Goal: Find specific page/section: Find specific page/section

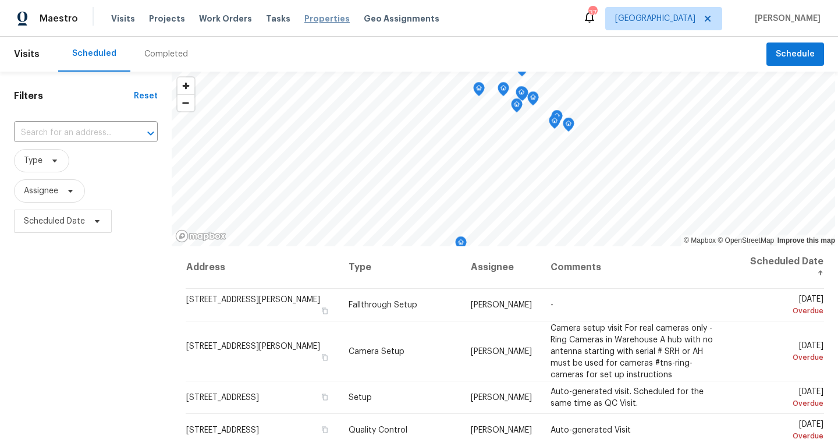
click at [319, 22] on span "Properties" at bounding box center [326, 19] width 45 height 12
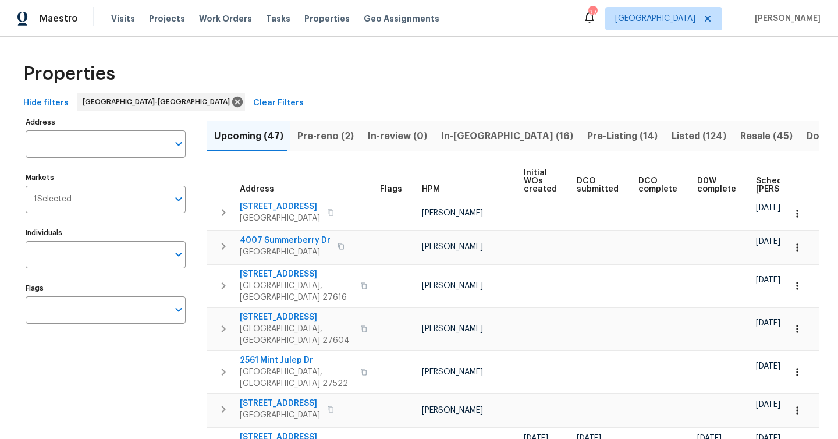
click at [671, 130] on span "Listed (124)" at bounding box center [698, 136] width 55 height 16
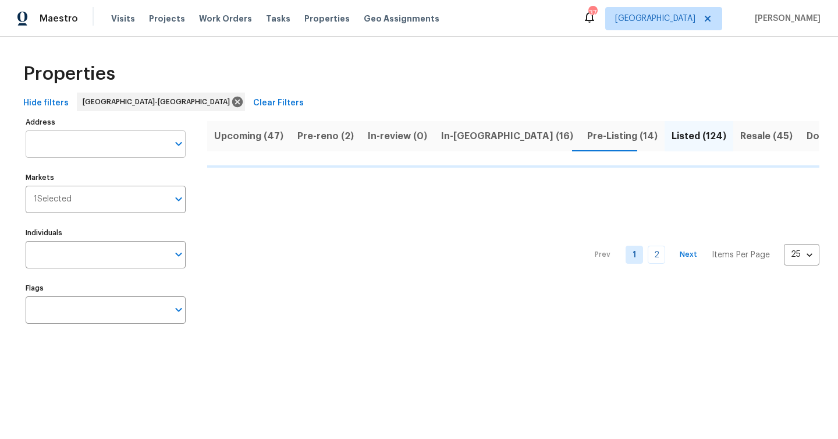
click at [86, 143] on input "Address" at bounding box center [97, 143] width 143 height 27
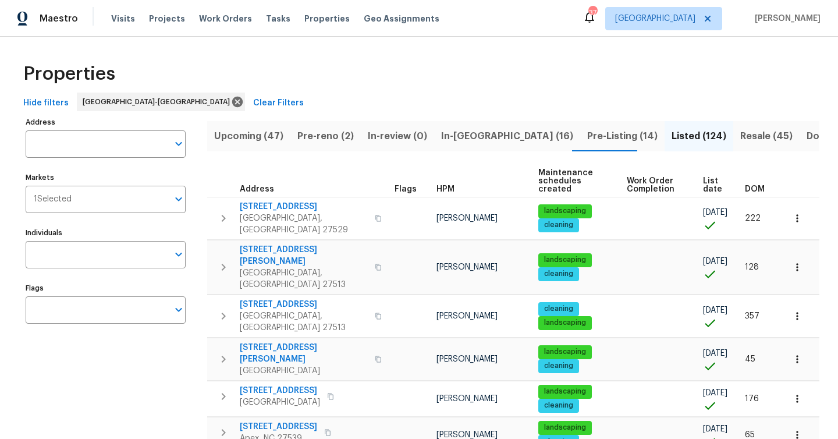
click at [321, 97] on div "Hide filters Raleigh-Durham Clear Filters" at bounding box center [419, 103] width 800 height 22
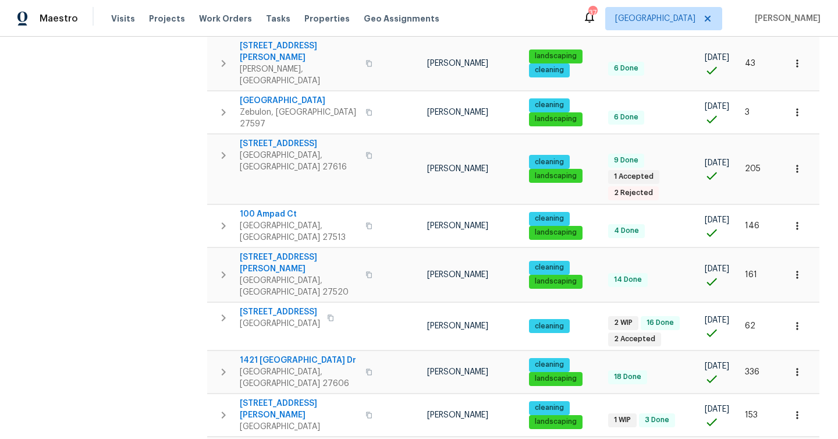
scroll to position [530, 0]
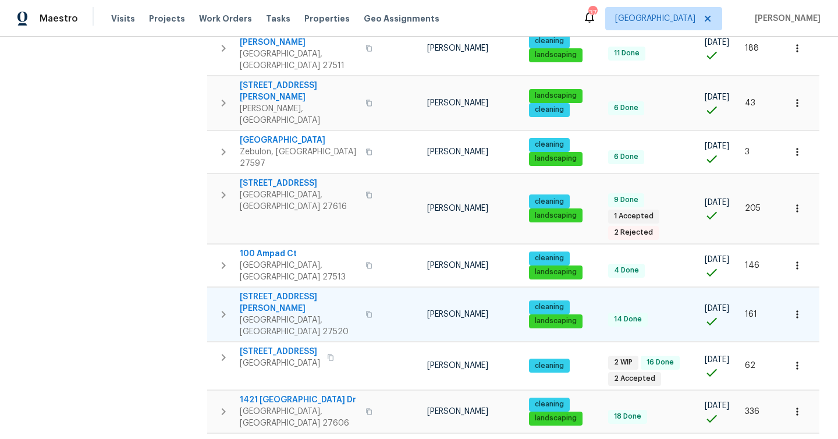
click at [255, 291] on span "13 Herndon Ct" at bounding box center [299, 302] width 119 height 23
click at [803, 301] on button "button" at bounding box center [797, 314] width 26 height 26
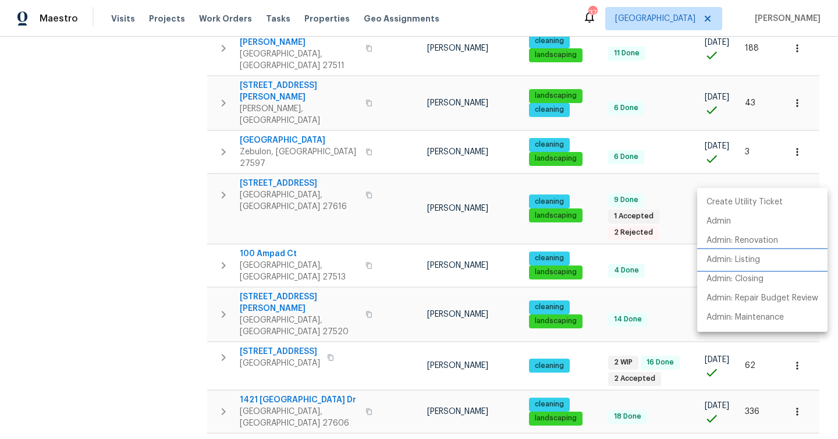
click at [725, 261] on p "Admin: Listing" at bounding box center [733, 260] width 54 height 12
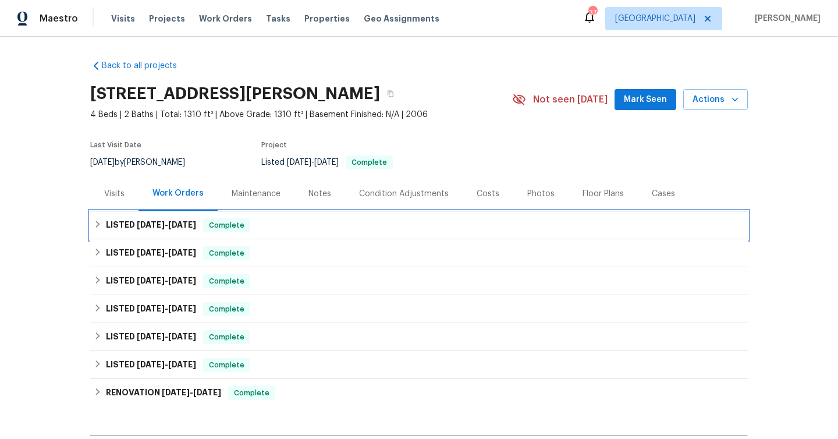
click at [97, 223] on icon at bounding box center [98, 224] width 8 height 8
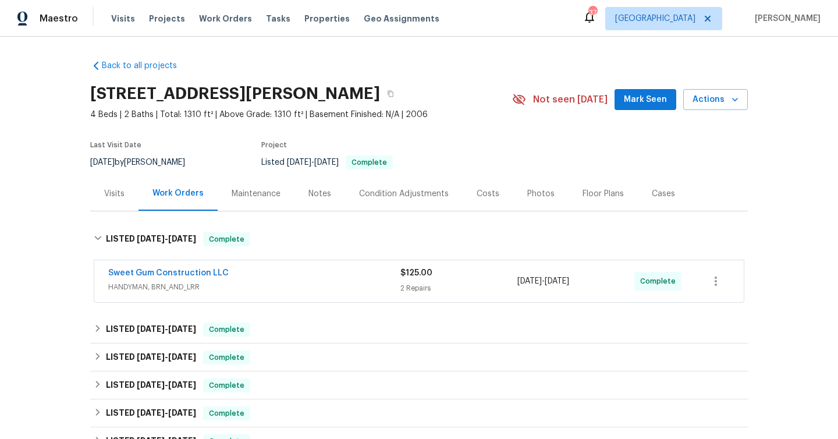
click at [316, 276] on div "Sweet Gum Construction LLC" at bounding box center [254, 274] width 292 height 14
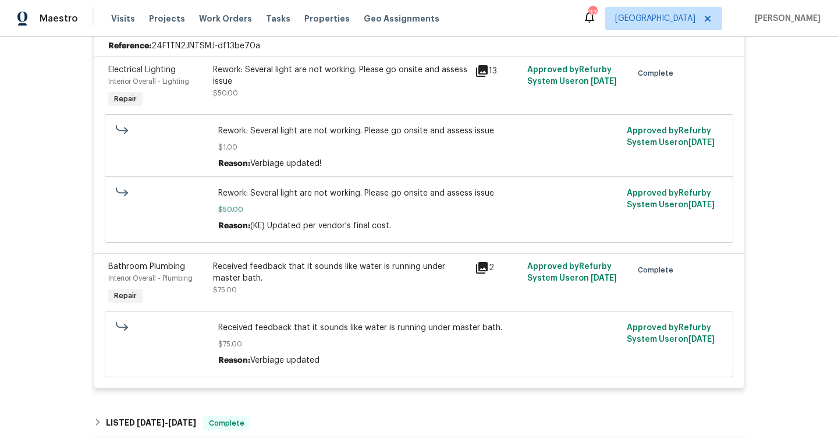
scroll to position [422, 0]
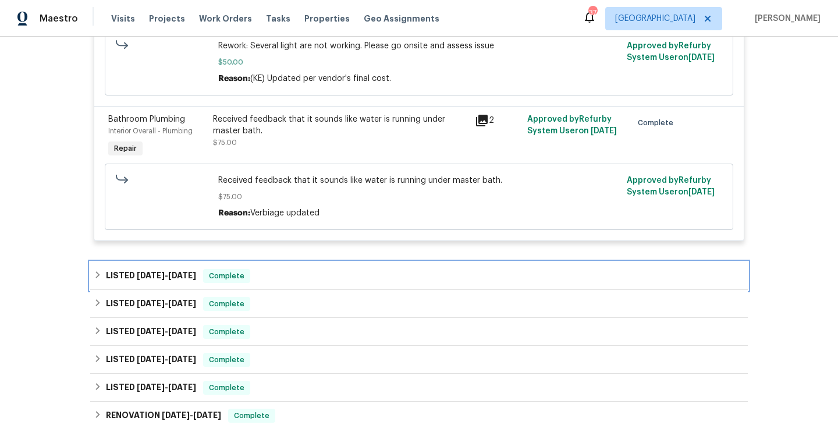
click at [311, 269] on div "LISTED [DATE] - [DATE] Complete" at bounding box center [418, 276] width 657 height 28
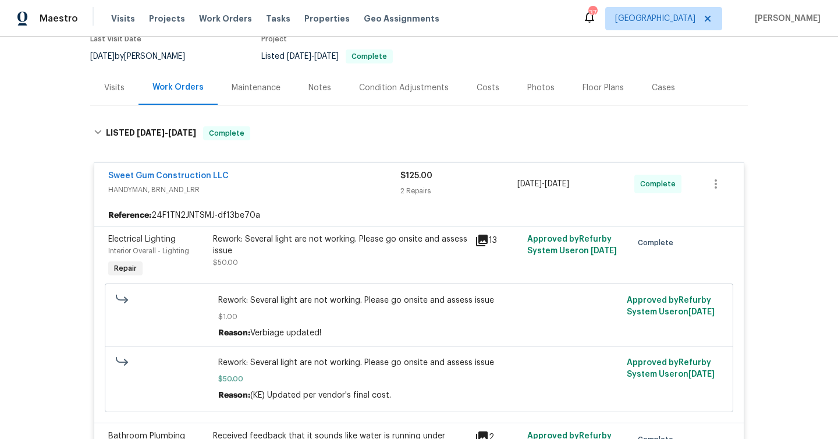
scroll to position [129, 0]
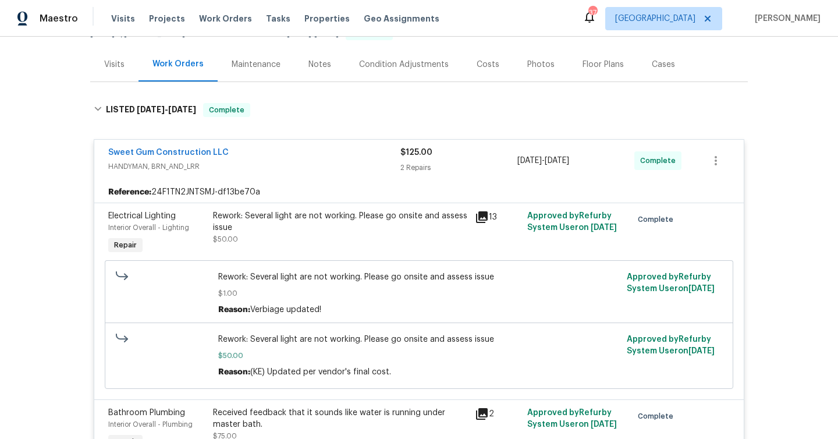
click at [314, 64] on div "Notes" at bounding box center [319, 65] width 23 height 12
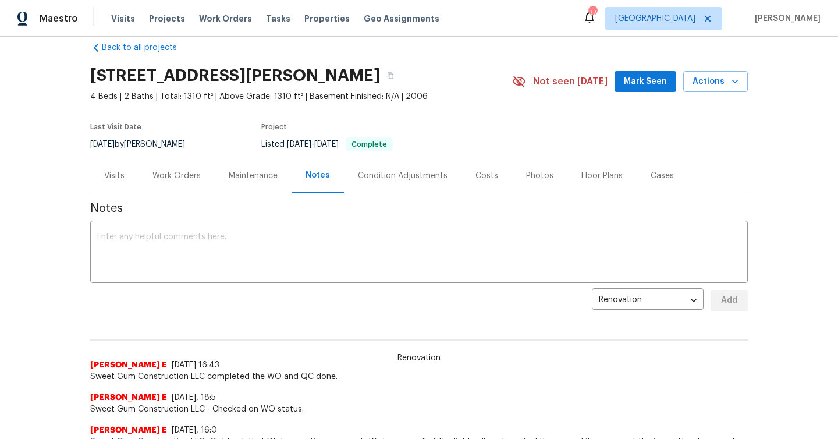
scroll to position [16, 0]
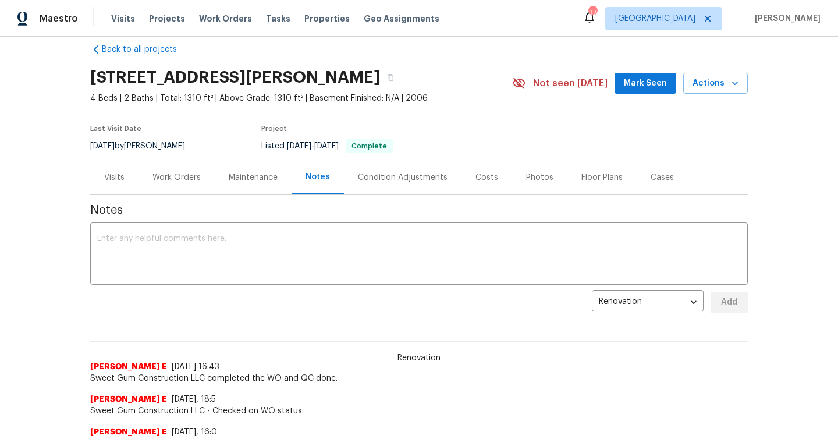
click at [167, 175] on div "Work Orders" at bounding box center [176, 178] width 48 height 12
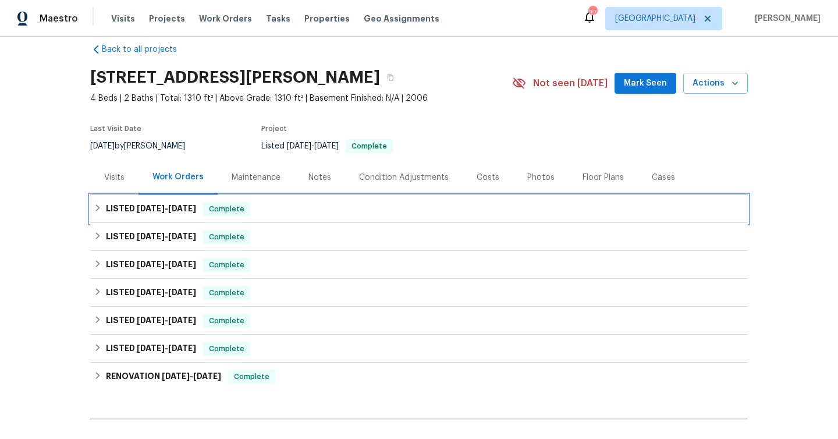
click at [179, 205] on span "[DATE]" at bounding box center [182, 208] width 28 height 8
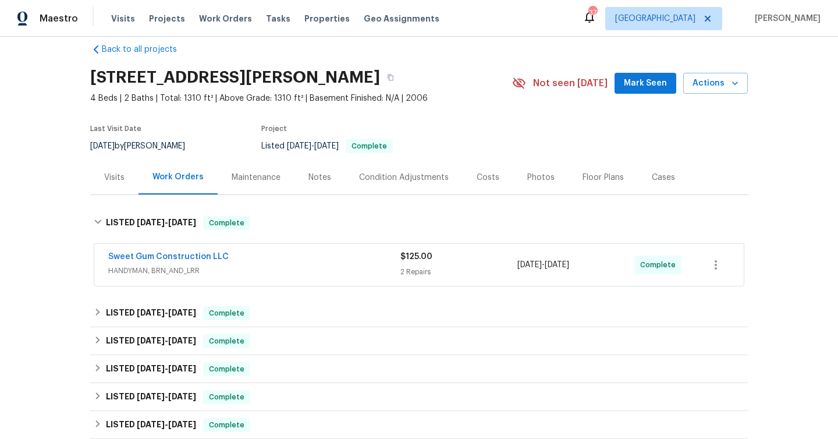
click at [328, 278] on div "Sweet Gum Construction LLC HANDYMAN, BRN_AND_LRR" at bounding box center [254, 265] width 292 height 28
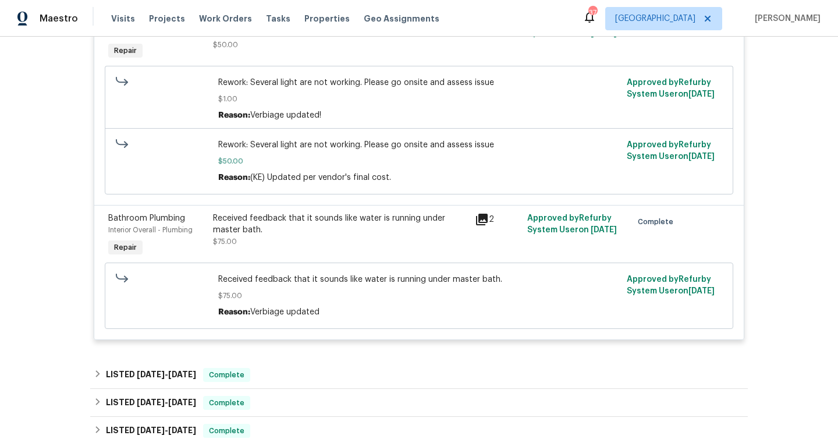
scroll to position [330, 0]
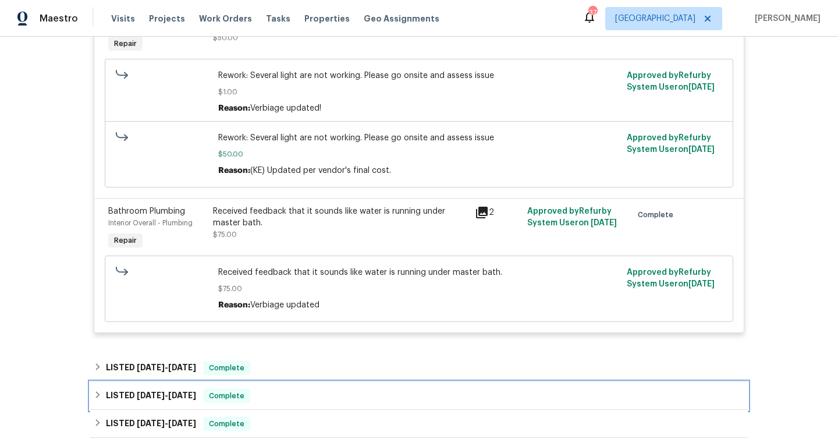
click at [286, 391] on div "LISTED [DATE] - [DATE] Complete" at bounding box center [419, 396] width 650 height 14
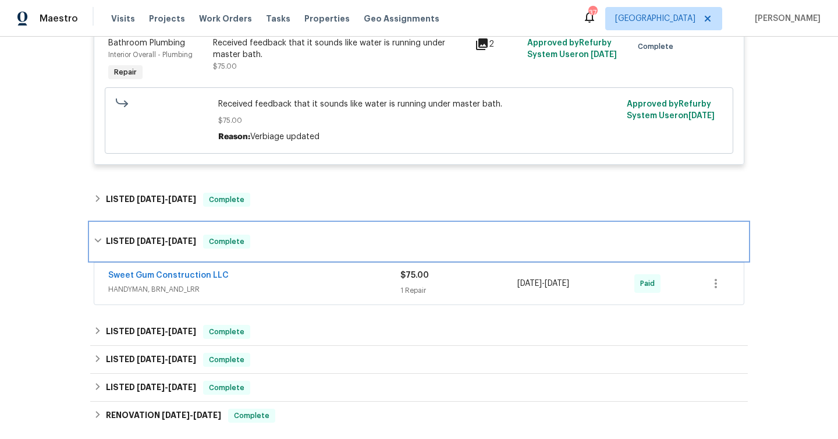
scroll to position [502, 0]
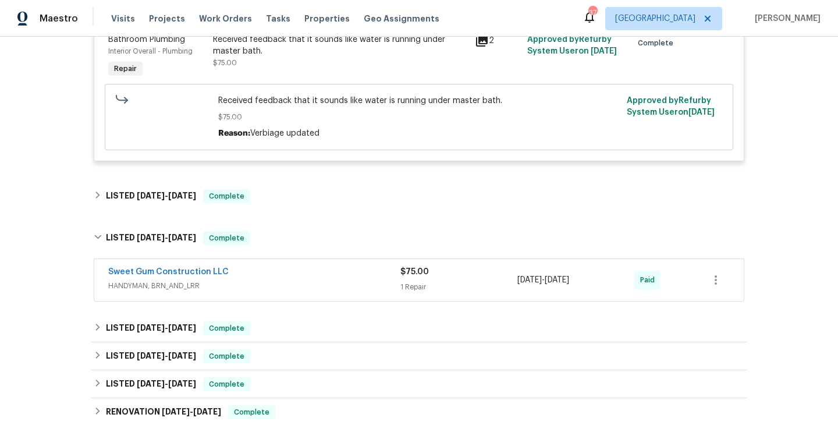
click at [300, 282] on span "HANDYMAN, BRN_AND_LRR" at bounding box center [254, 286] width 292 height 12
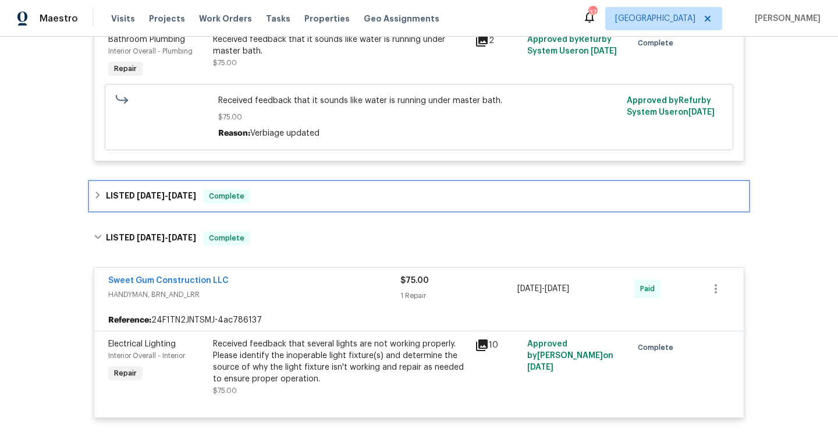
click at [286, 198] on div "LISTED [DATE] - [DATE] Complete" at bounding box center [419, 196] width 650 height 14
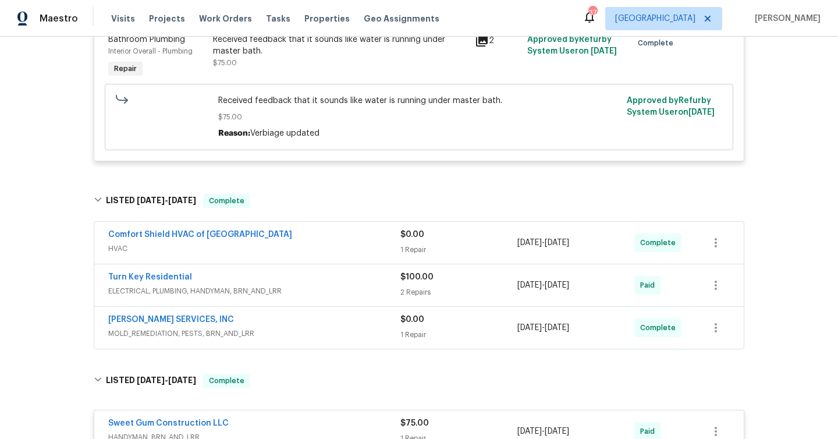
click at [307, 328] on div "[PERSON_NAME] SERVICES, INC" at bounding box center [254, 321] width 292 height 14
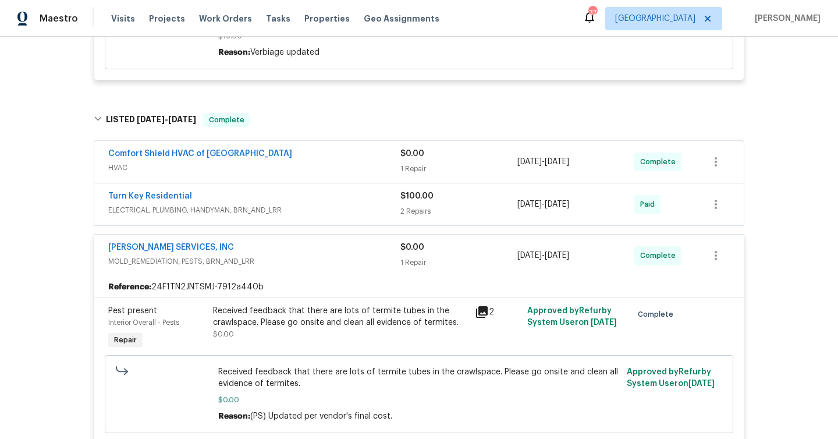
scroll to position [578, 0]
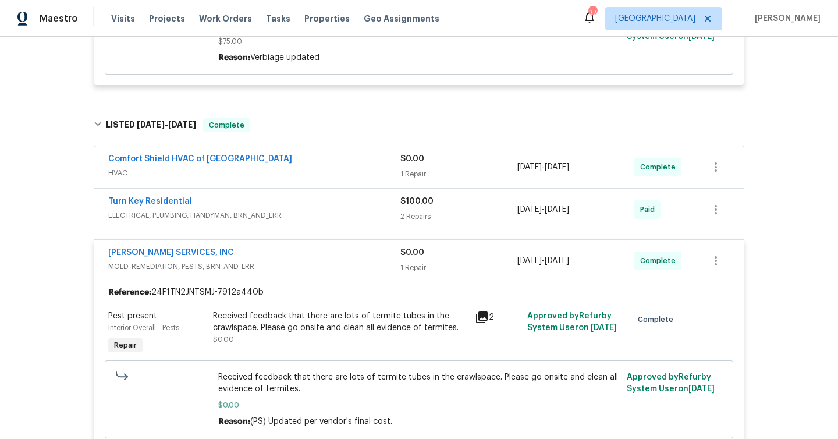
click at [285, 165] on div "Comfort Shield HVAC of [GEOGRAPHIC_DATA]" at bounding box center [254, 160] width 292 height 14
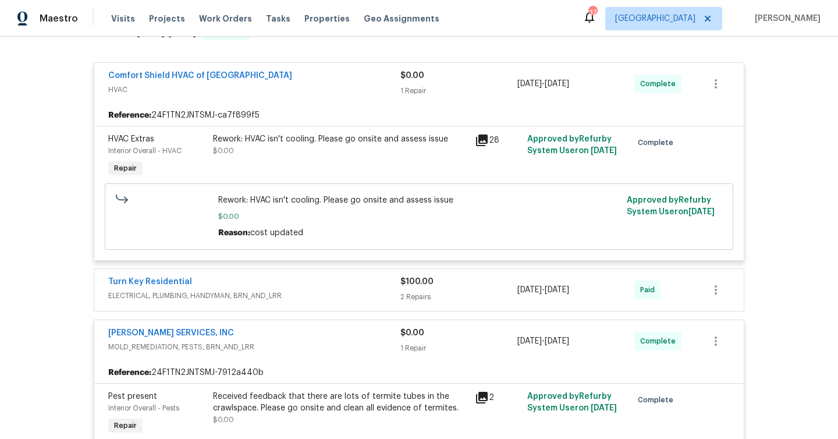
scroll to position [669, 0]
click at [335, 287] on div "Turn Key Residential" at bounding box center [254, 283] width 292 height 14
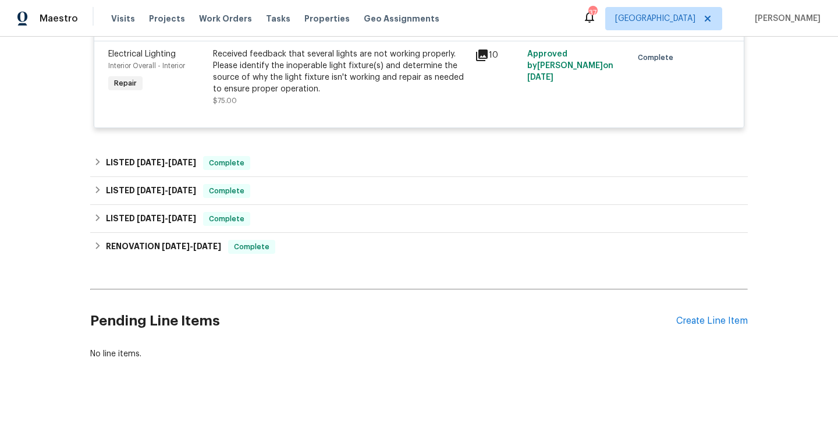
scroll to position [1464, 0]
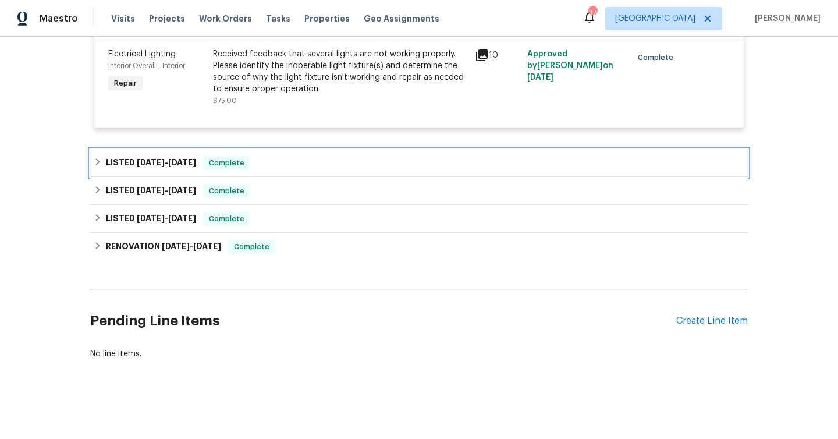
click at [301, 172] on div "LISTED [DATE] - [DATE] Complete" at bounding box center [418, 163] width 657 height 28
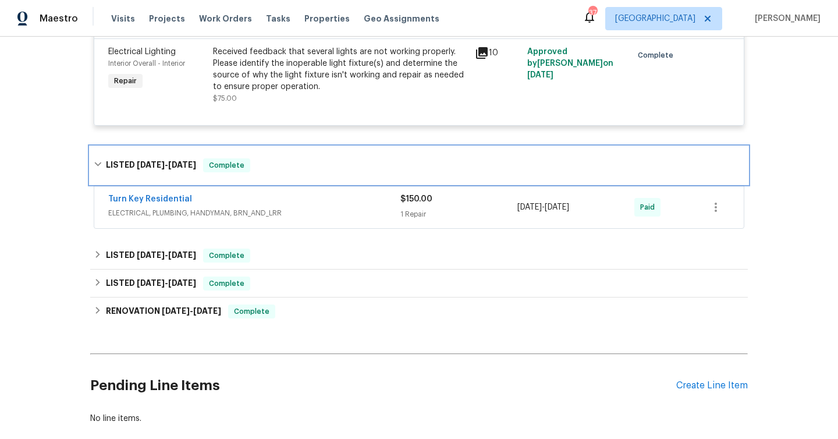
scroll to position [1532, 0]
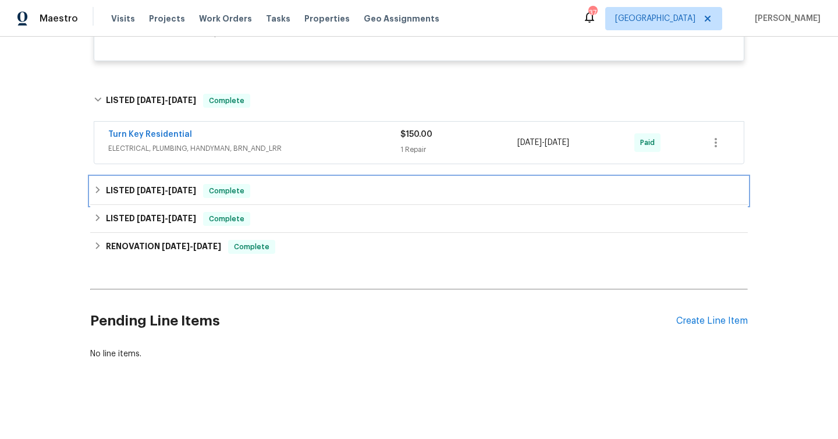
click at [293, 185] on div "LISTED [DATE] - [DATE] Complete" at bounding box center [419, 191] width 650 height 14
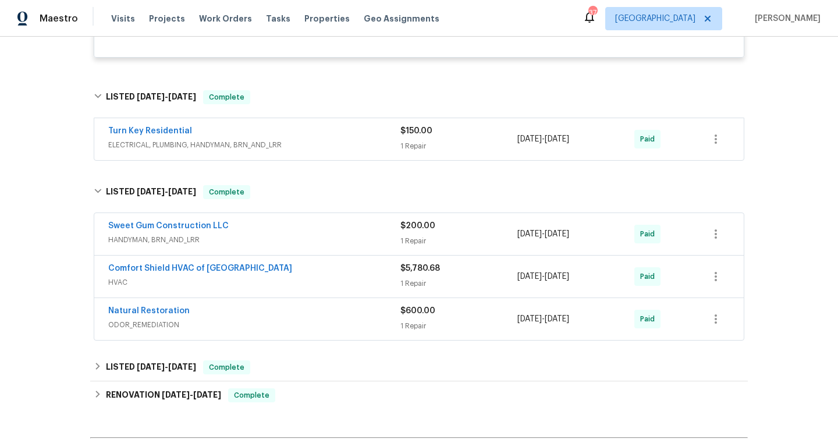
click at [252, 323] on span "ODOR_REMEDIATION" at bounding box center [254, 325] width 292 height 12
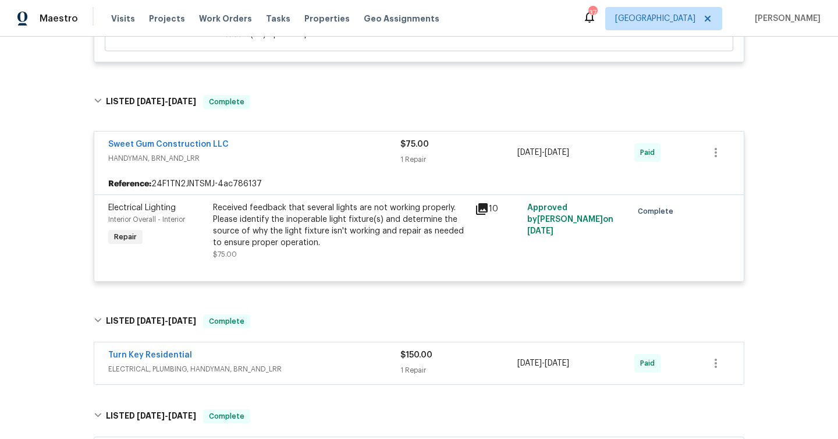
scroll to position [1307, 0]
